Goal: Information Seeking & Learning: Understand process/instructions

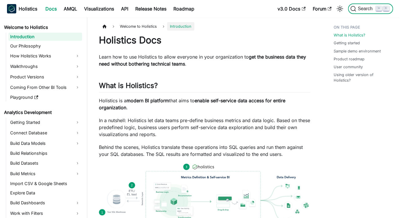
click at [357, 8] on span "Search" at bounding box center [366, 8] width 20 height 5
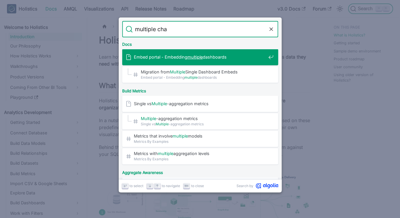
type input "multiple char"
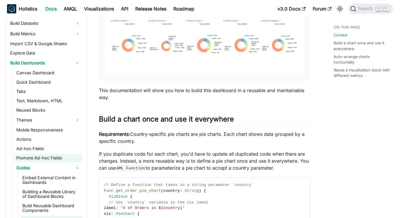
scroll to position [198, 0]
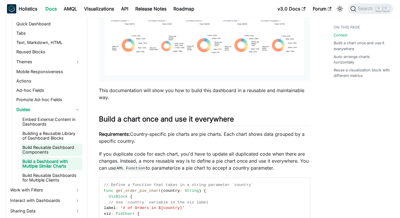
click at [45, 147] on link "Build Reusable Dashboard Components" at bounding box center [51, 149] width 61 height 13
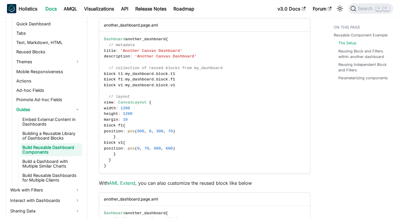
scroll to position [492, 0]
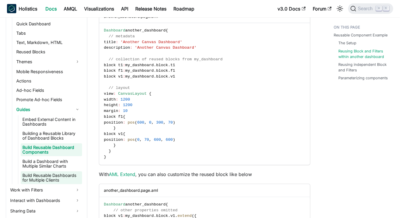
click at [45, 176] on link "Build Reusable Dashboards for Multiple Clients" at bounding box center [51, 177] width 61 height 13
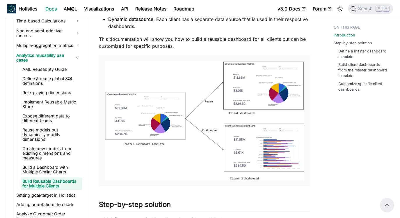
scroll to position [111, 0]
